Goal: Task Accomplishment & Management: Manage account settings

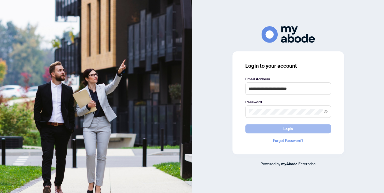
click at [268, 131] on button "Login" at bounding box center [289, 128] width 86 height 9
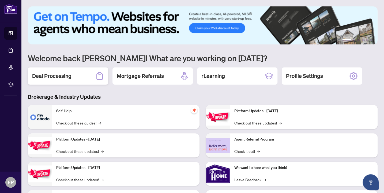
click at [63, 77] on h2 "Deal Processing" at bounding box center [51, 76] width 39 height 8
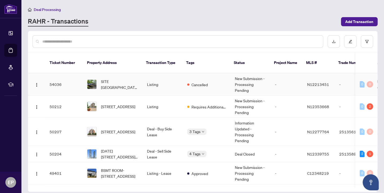
scroll to position [29, 0]
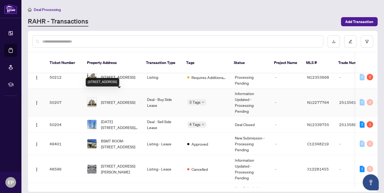
click at [126, 100] on span "106-51 Times Ave, Markham, Ontario L3T 7X7, Canada" at bounding box center [118, 102] width 34 height 6
